Goal: Information Seeking & Learning: Learn about a topic

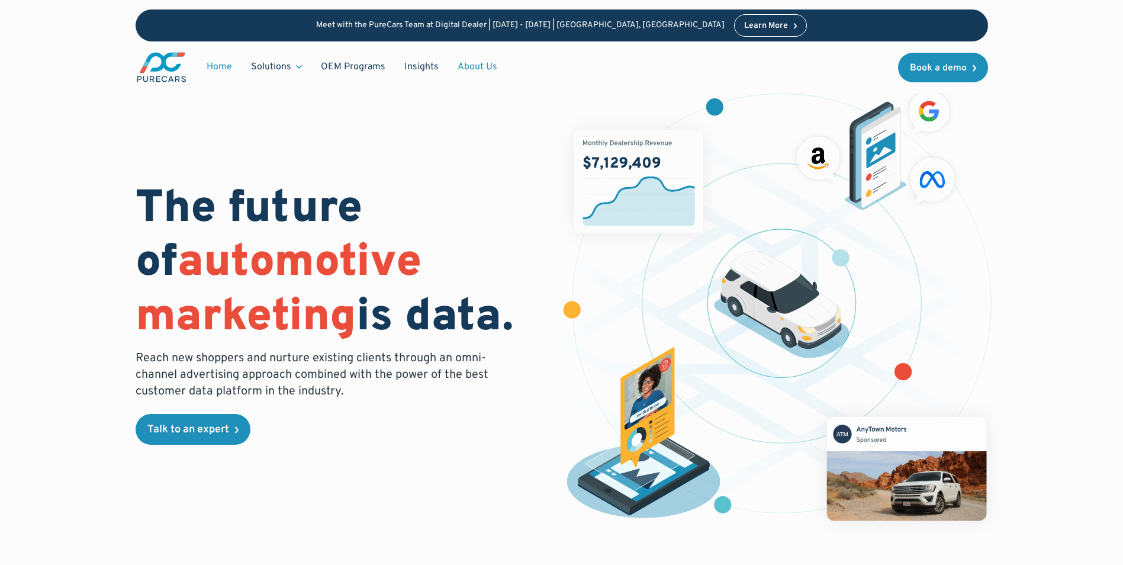
click at [470, 62] on link "About Us" at bounding box center [477, 67] width 59 height 22
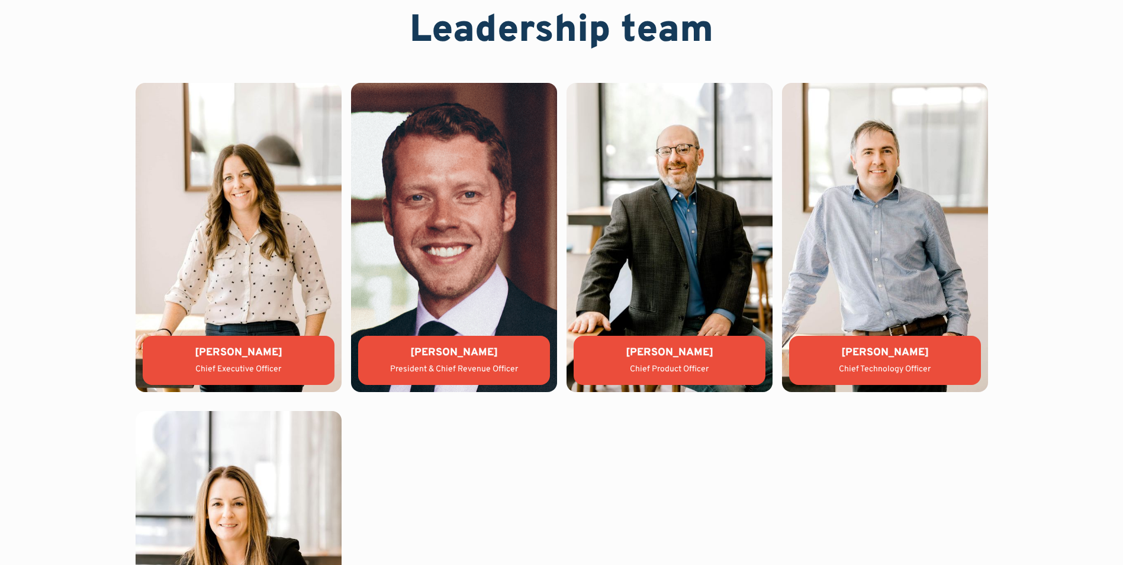
scroll to position [2605, 0]
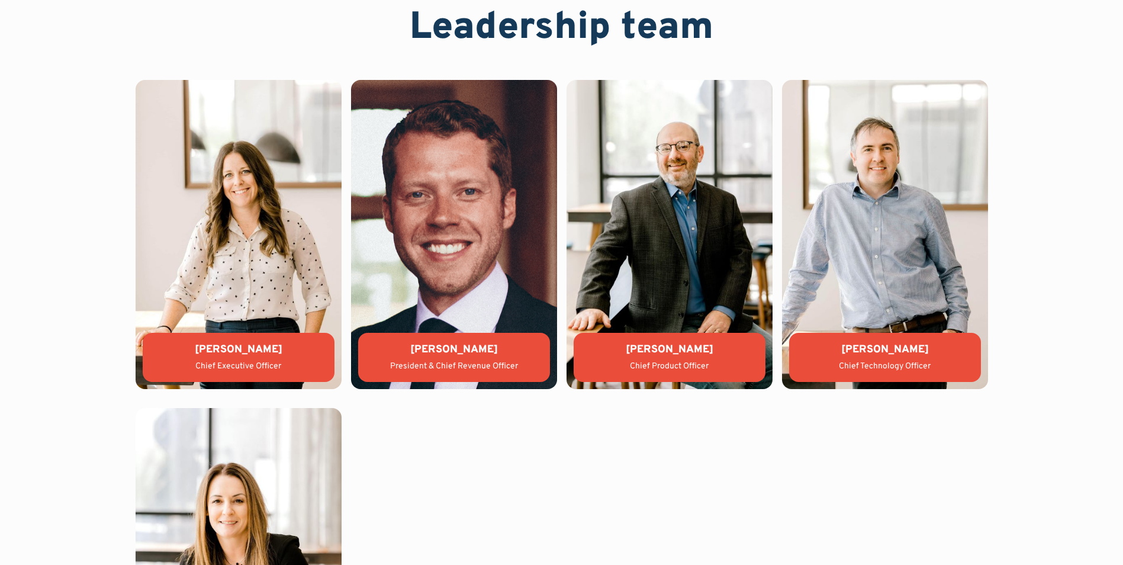
drag, startPoint x: 199, startPoint y: 347, endPoint x: 284, endPoint y: 347, distance: 84.7
click at [284, 347] on div "[PERSON_NAME]" at bounding box center [238, 349] width 173 height 15
copy div "[PERSON_NAME]"
drag, startPoint x: 425, startPoint y: 352, endPoint x: 497, endPoint y: 348, distance: 72.3
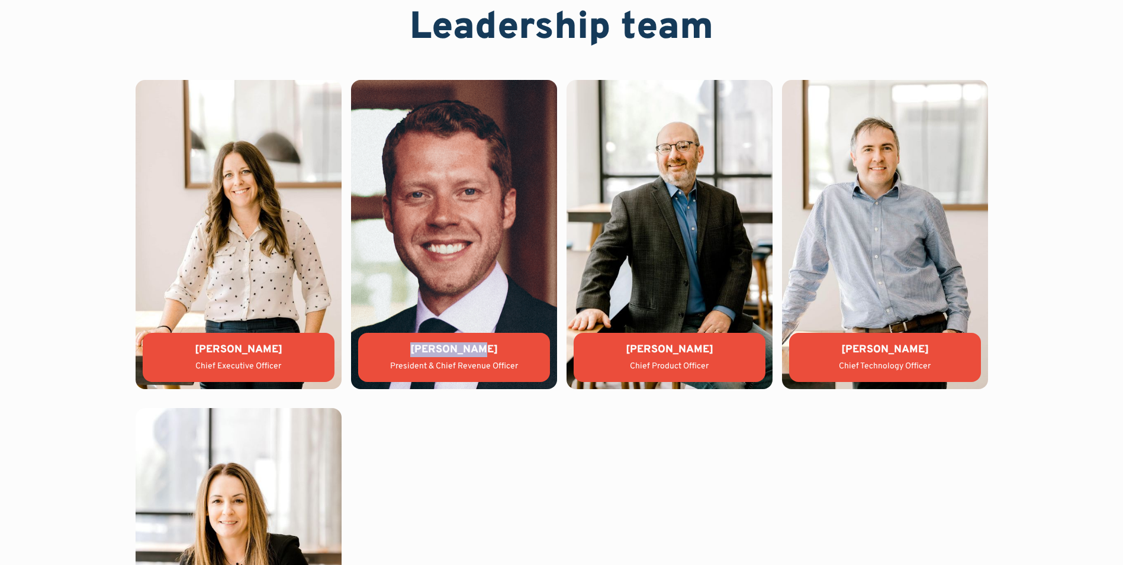
click at [497, 348] on div "[PERSON_NAME]" at bounding box center [454, 349] width 173 height 15
copy div "[PERSON_NAME]"
click at [401, 367] on div "President & Chief Revenue Officer" at bounding box center [454, 367] width 173 height 12
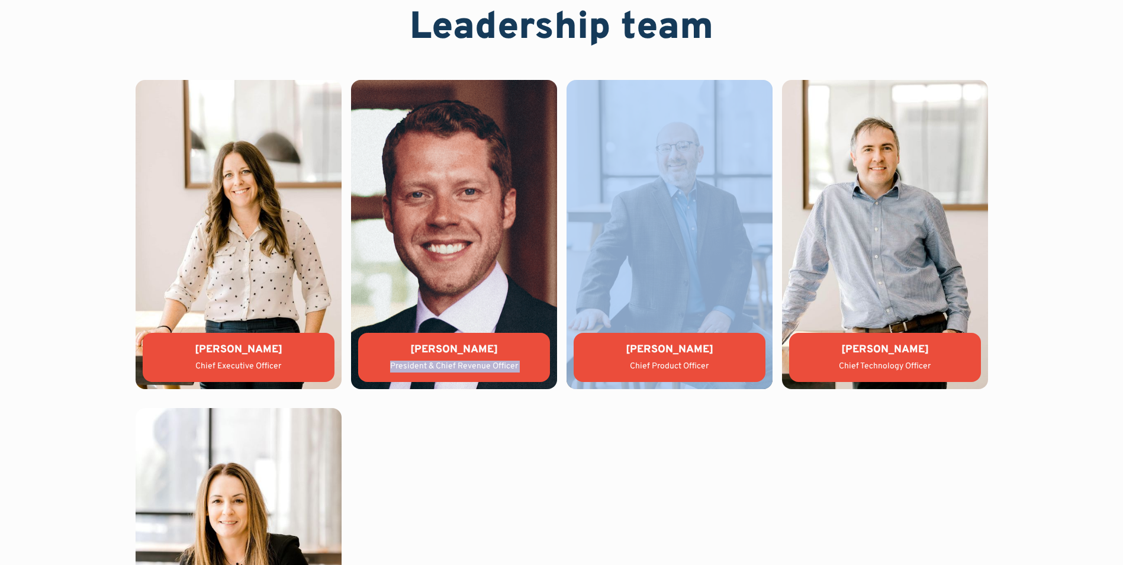
click at [401, 367] on div "President & Chief Revenue Officer" at bounding box center [454, 367] width 173 height 12
copy div "President & Chief Revenue Officer"
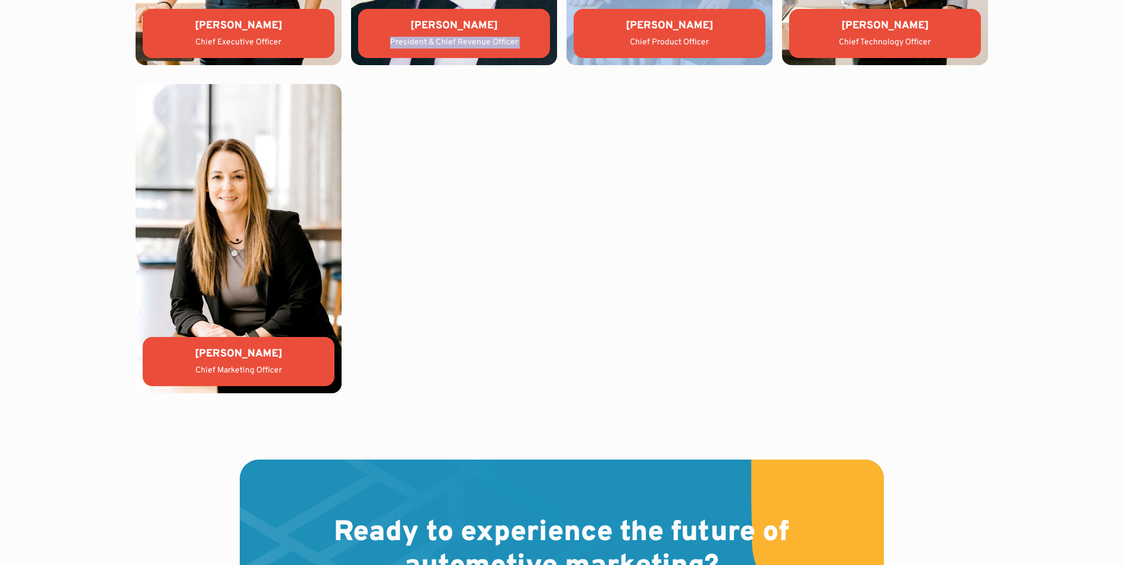
scroll to position [2901, 0]
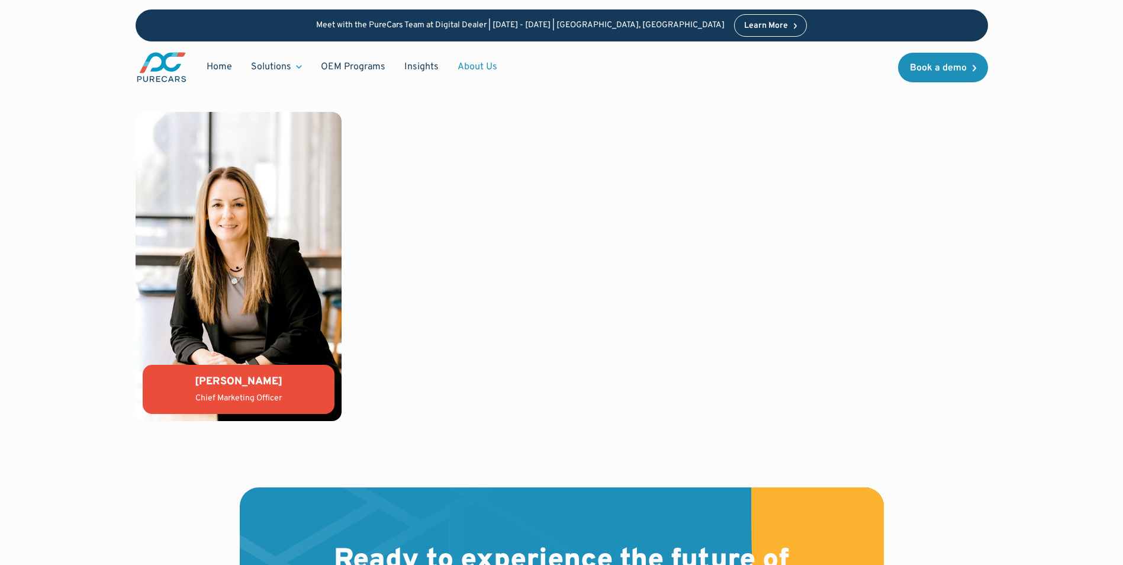
click at [242, 375] on div "[PERSON_NAME]" at bounding box center [238, 381] width 173 height 15
copy div "[PERSON_NAME]"
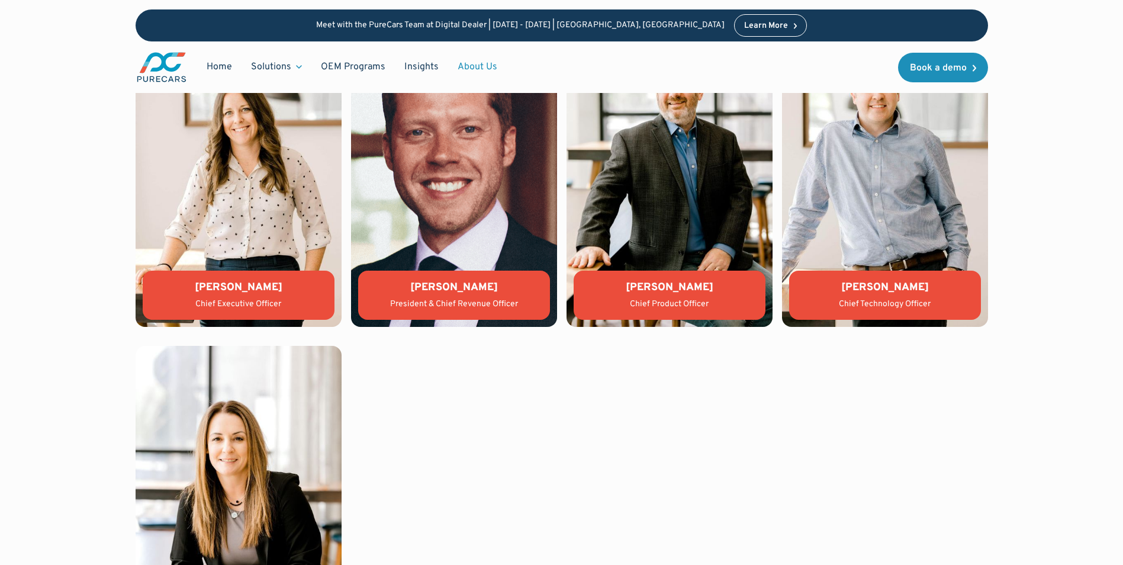
scroll to position [2664, 0]
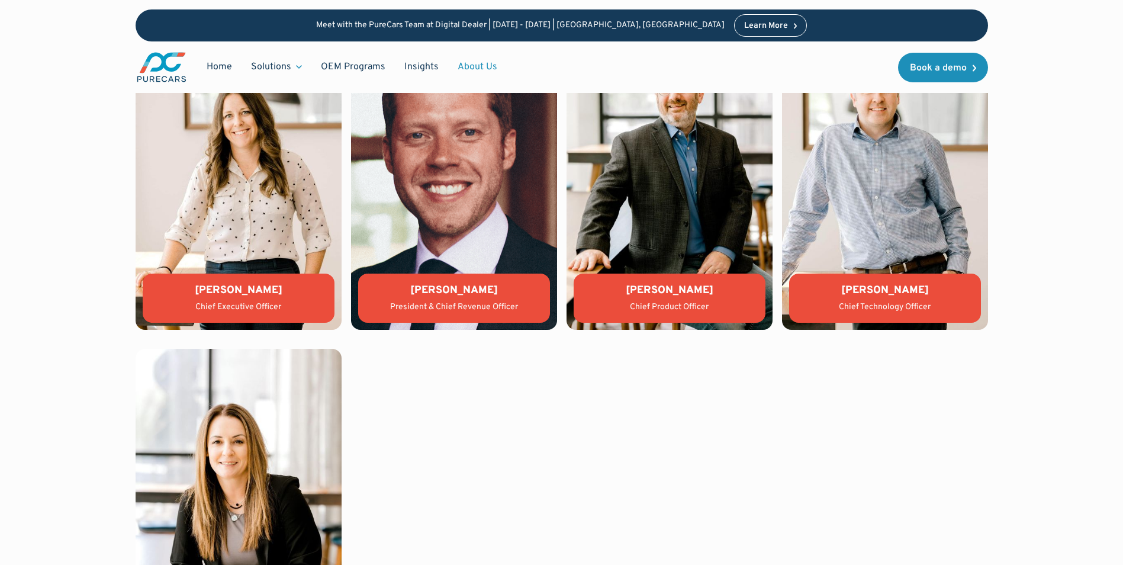
click at [868, 287] on div "[PERSON_NAME]" at bounding box center [885, 290] width 173 height 15
copy div "[PERSON_NAME]"
